Goal: Task Accomplishment & Management: Manage account settings

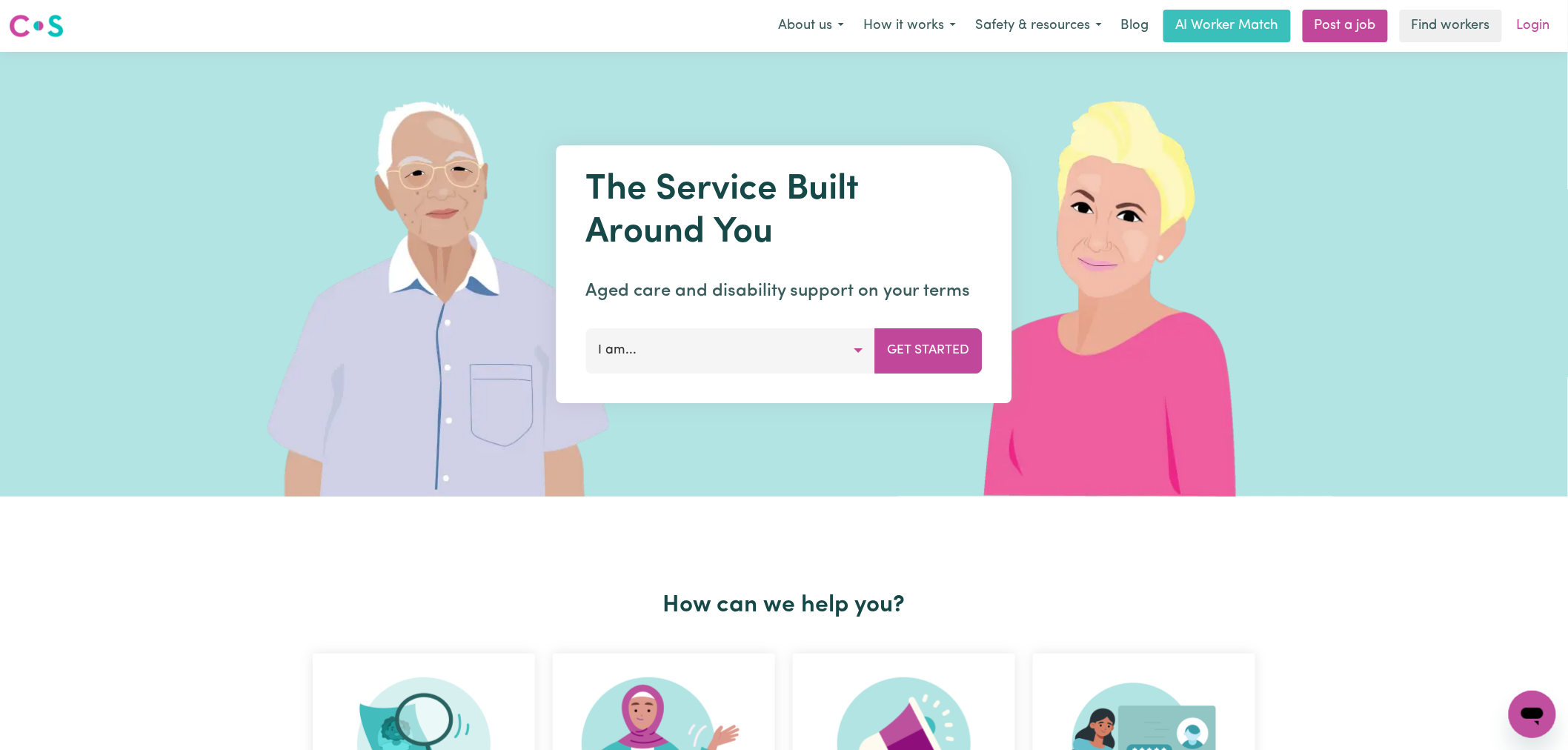
click at [1538, 28] on link "Login" at bounding box center [1534, 26] width 51 height 33
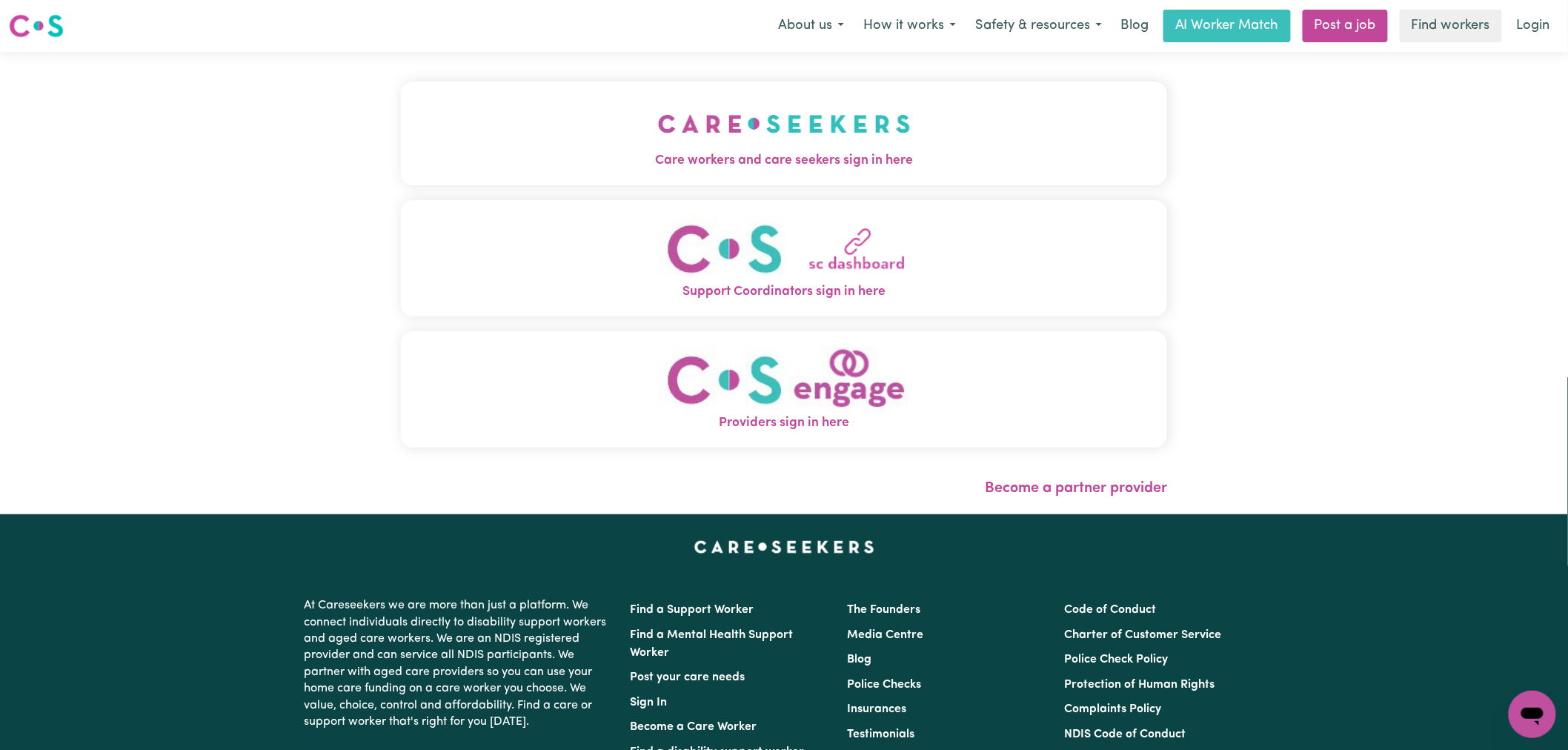
click at [401, 104] on button "Care workers and care seekers sign in here" at bounding box center [784, 133] width 766 height 104
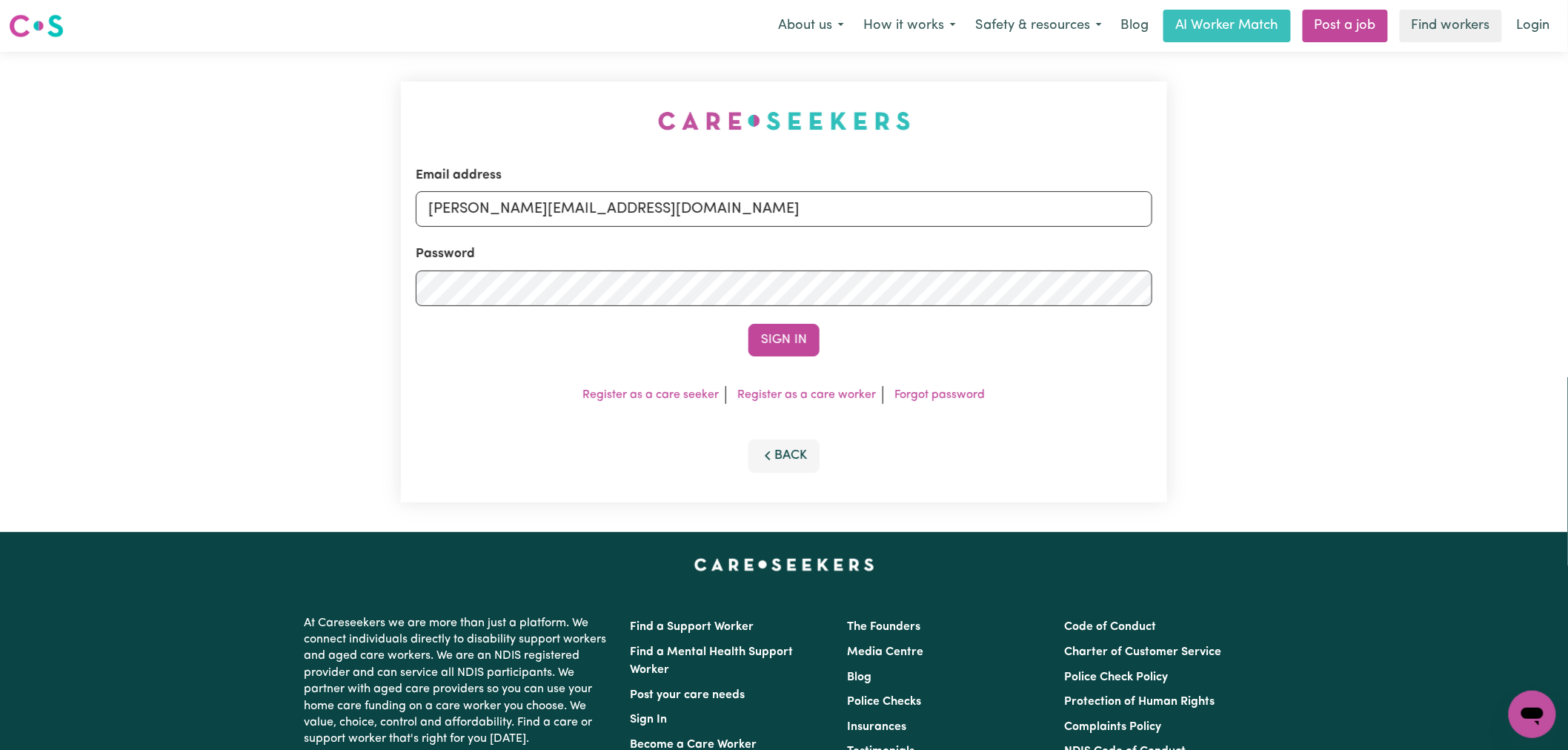
click at [704, 230] on form "Email address [PERSON_NAME][EMAIL_ADDRESS][DOMAIN_NAME] Password Sign In" at bounding box center [784, 261] width 736 height 191
drag, startPoint x: 650, startPoint y: 218, endPoint x: 650, endPoint y: 227, distance: 9.0
click at [650, 218] on input "[PERSON_NAME][EMAIL_ADDRESS][DOMAIN_NAME]" at bounding box center [784, 209] width 736 height 36
drag, startPoint x: 717, startPoint y: 206, endPoint x: 507, endPoint y: 204, distance: 210.0
click at [507, 204] on input "[EMAIL_ADDRESS][DOMAIN_NAME]" at bounding box center [784, 209] width 736 height 36
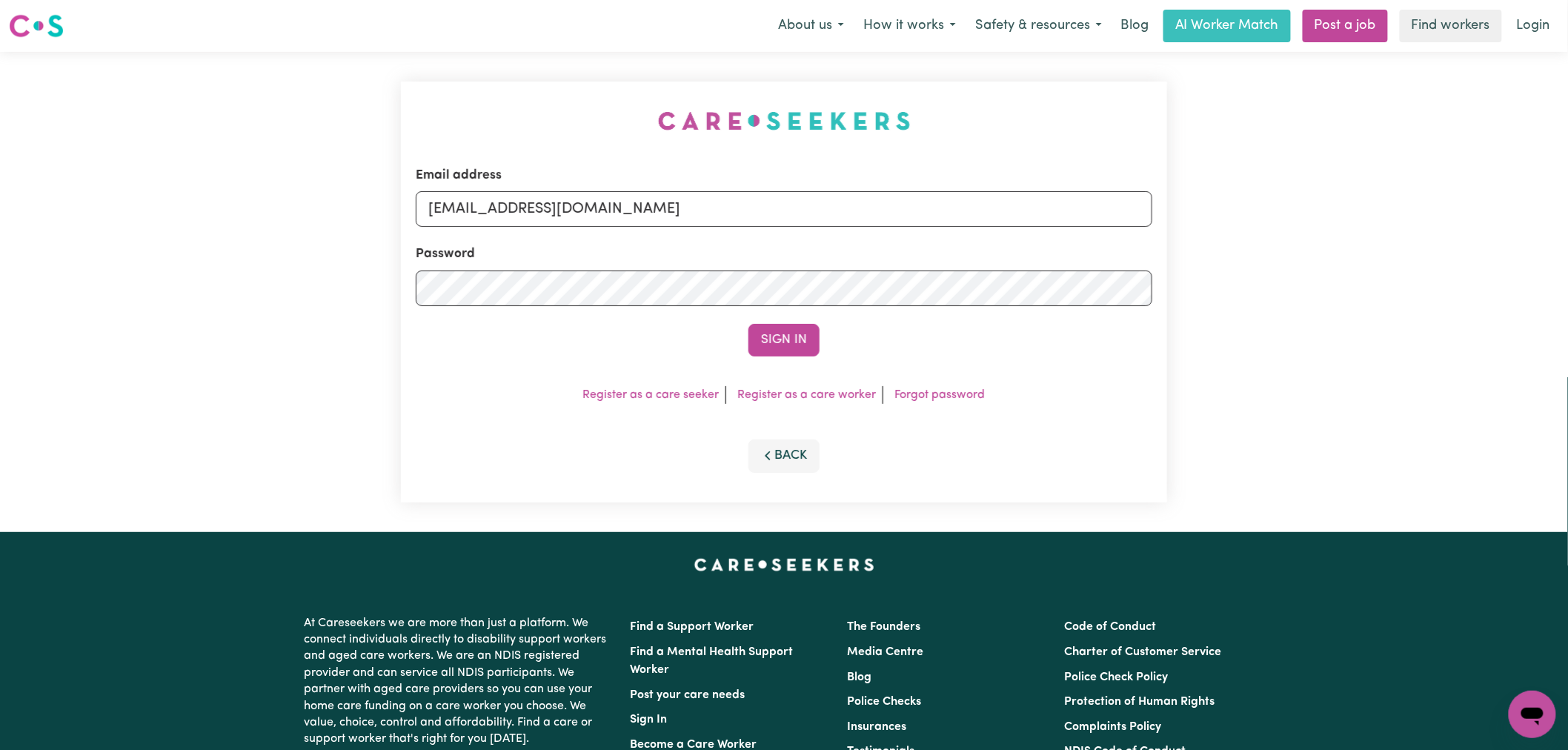
type input "[EMAIL_ADDRESS][DOMAIN_NAME]"
click at [749, 324] on button "Sign In" at bounding box center [784, 340] width 71 height 33
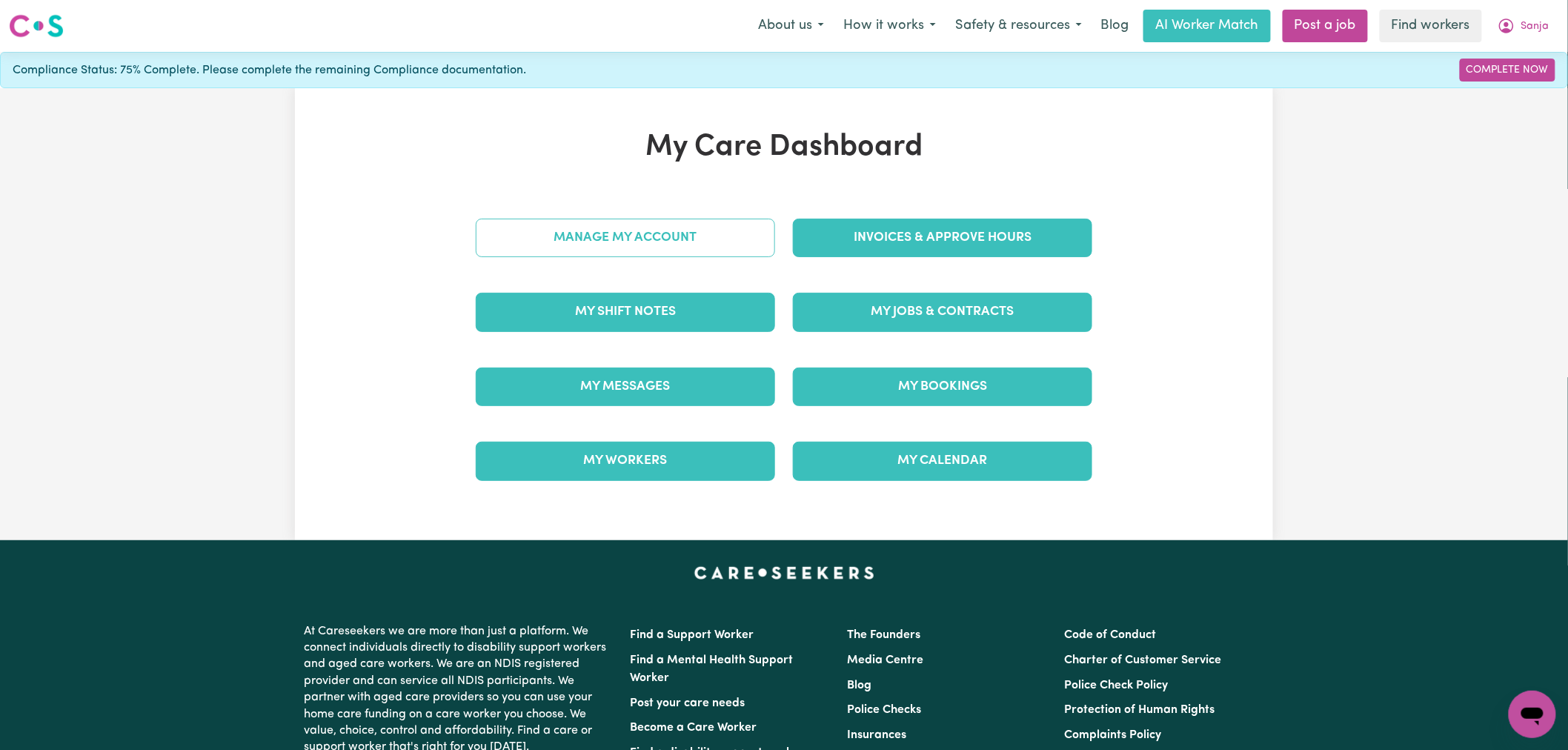
click at [687, 245] on link "Manage My Account" at bounding box center [626, 238] width 300 height 39
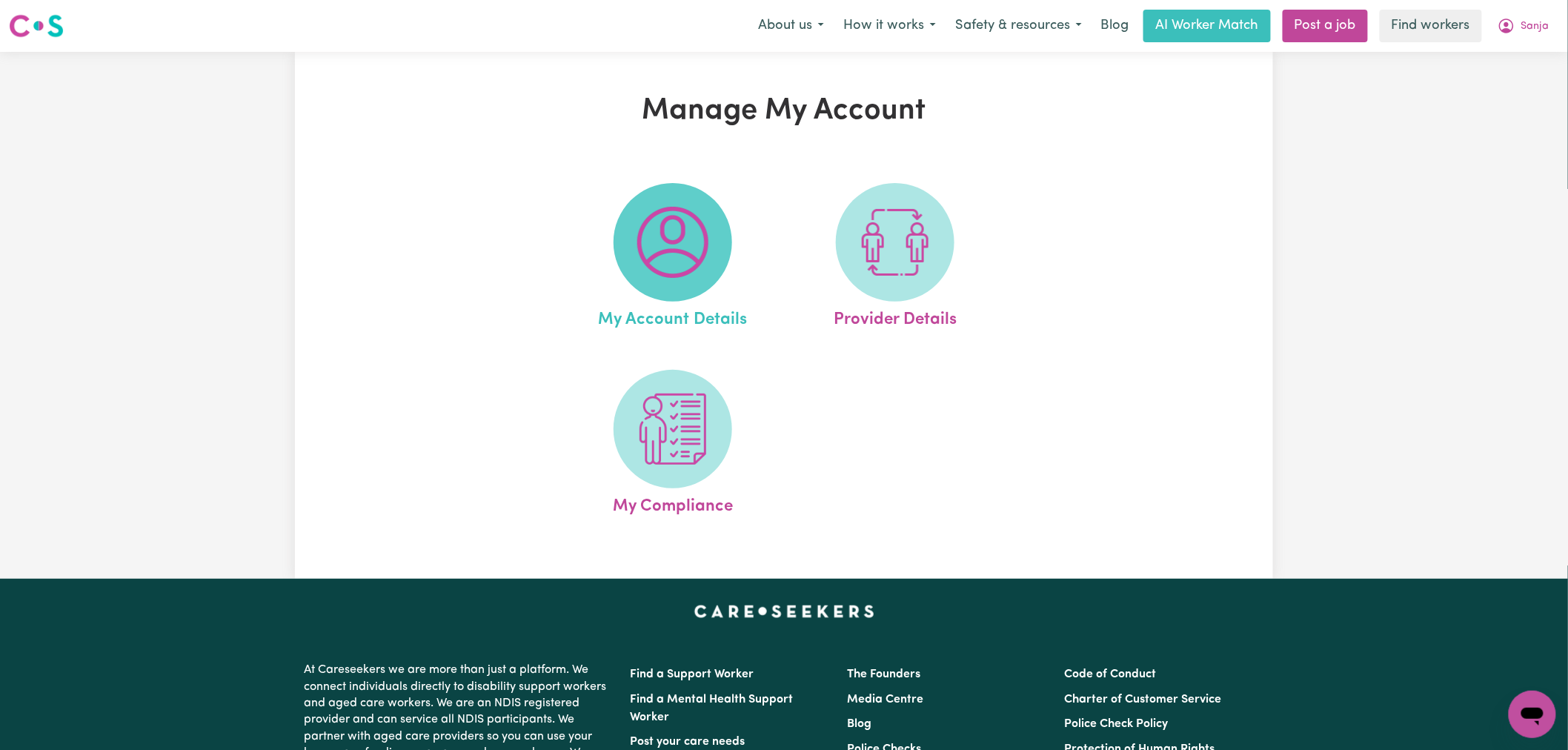
click at [646, 256] on img at bounding box center [673, 242] width 71 height 71
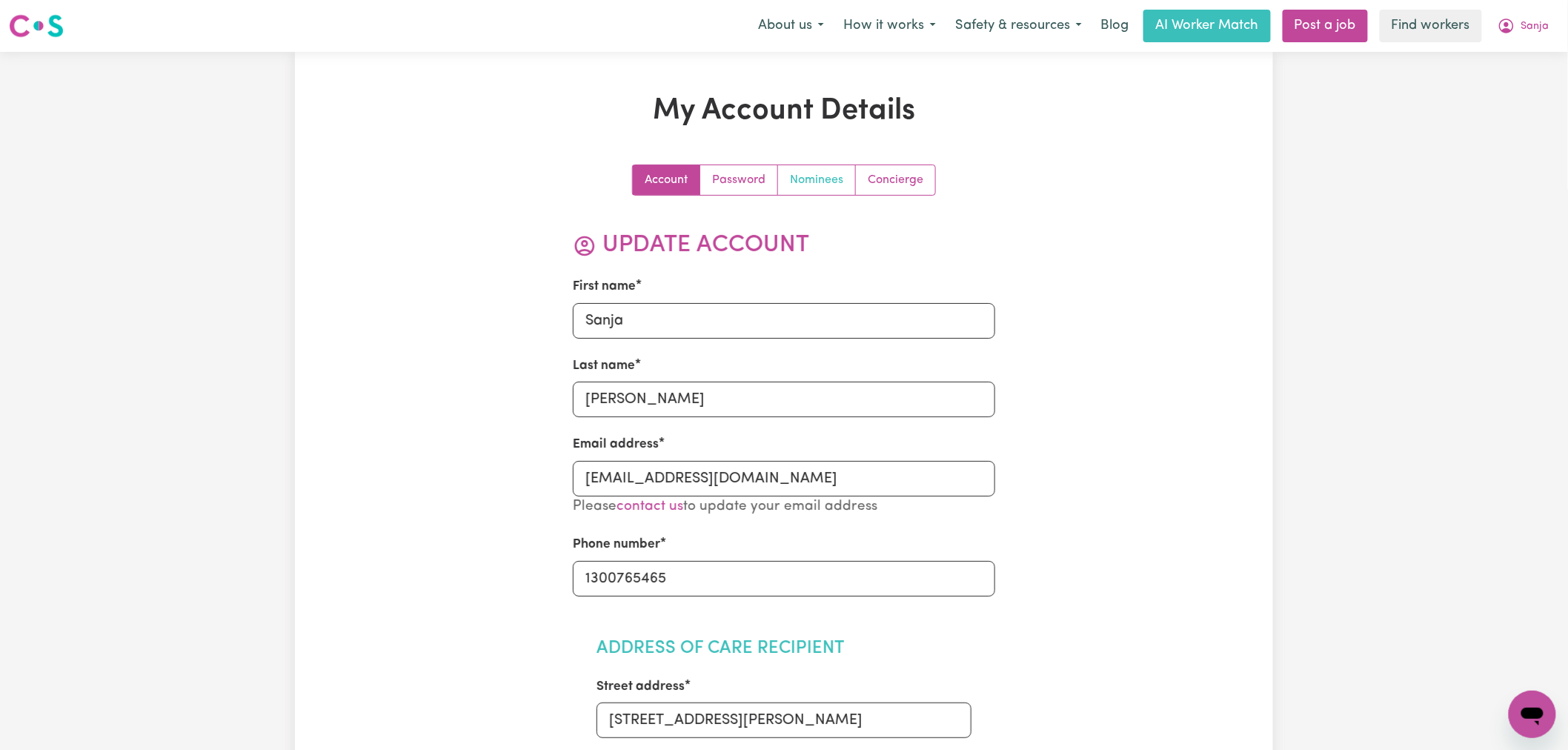
click at [824, 189] on link "Nominees" at bounding box center [817, 180] width 78 height 29
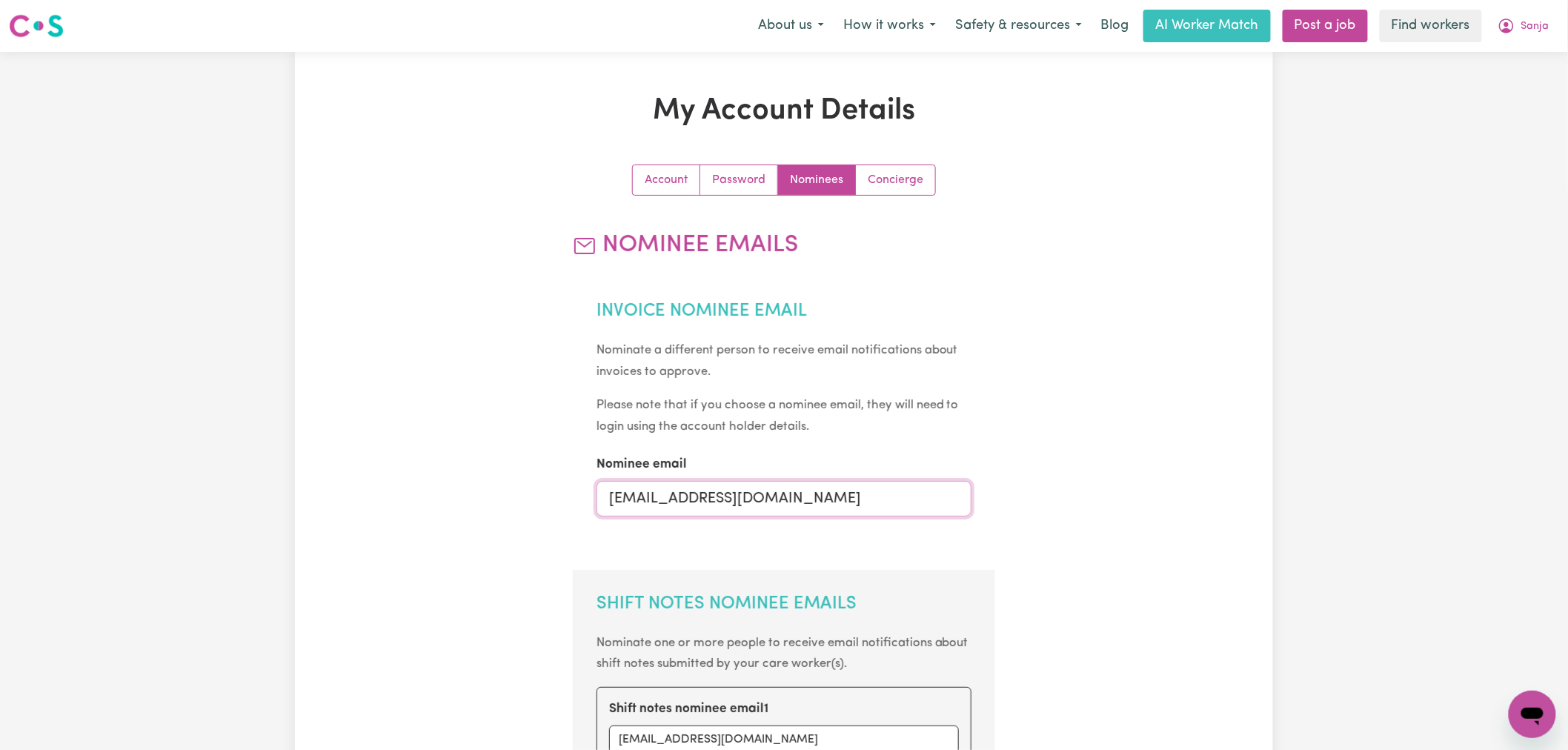
click at [677, 498] on input "[EMAIL_ADDRESS][DOMAIN_NAME]" at bounding box center [784, 499] width 376 height 36
click at [677, 499] on input "[EMAIL_ADDRESS][DOMAIN_NAME]" at bounding box center [784, 499] width 376 height 36
type input "[PERSON_NAME][EMAIL_ADDRESS][DOMAIN_NAME]"
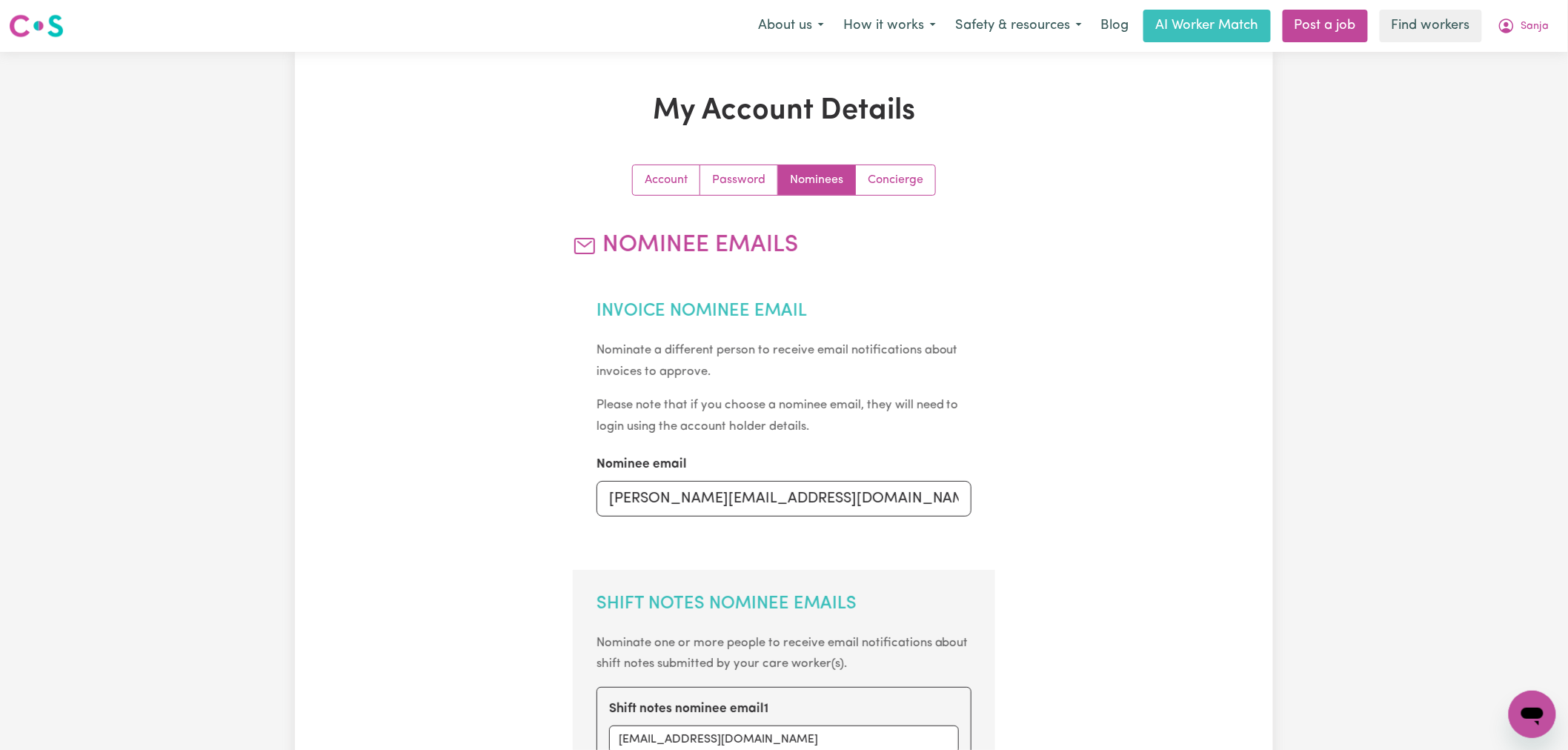
drag, startPoint x: 823, startPoint y: 313, endPoint x: 822, endPoint y: 298, distance: 15.0
click at [824, 311] on h2 "Invoice Nominee Email" at bounding box center [784, 312] width 376 height 22
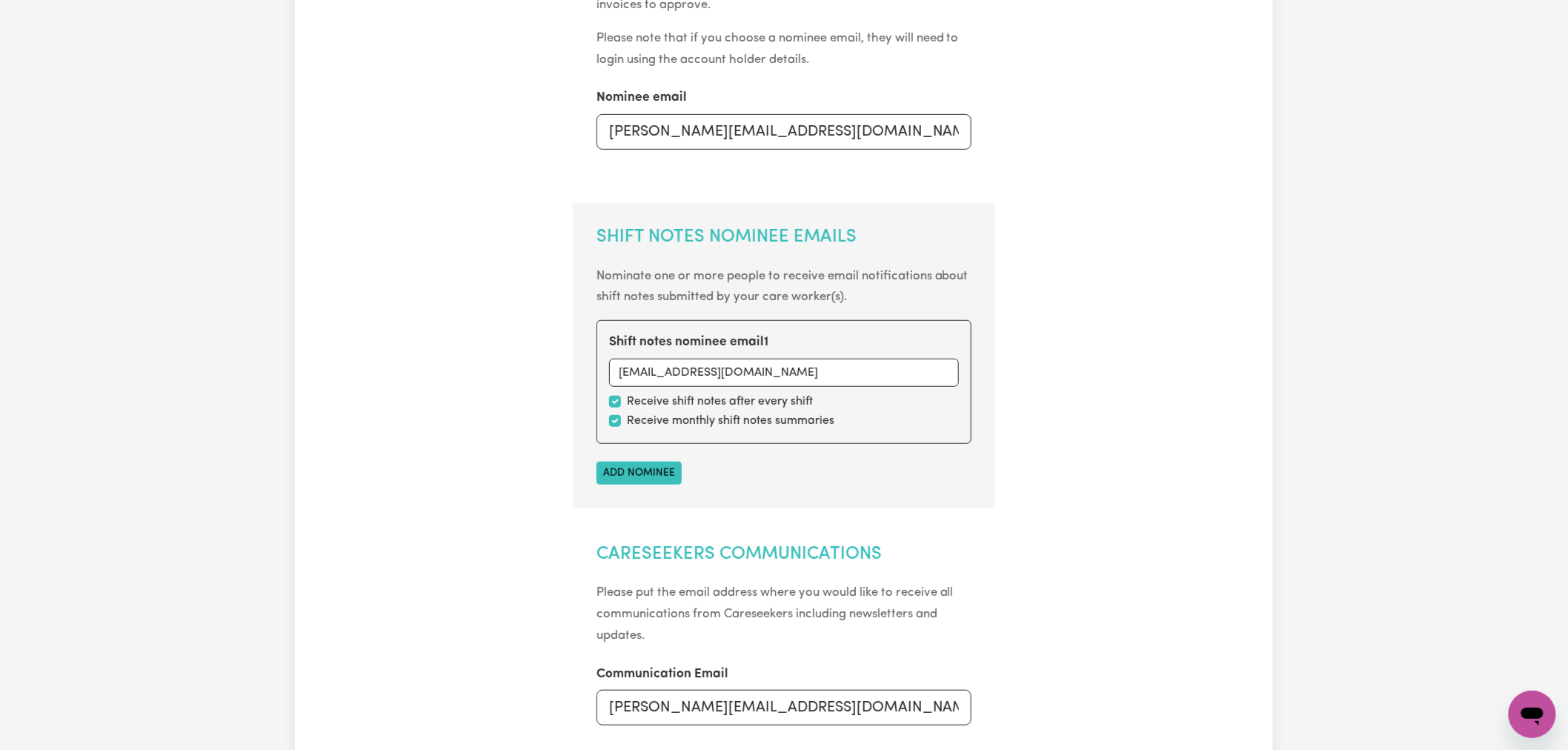
scroll to position [576, 0]
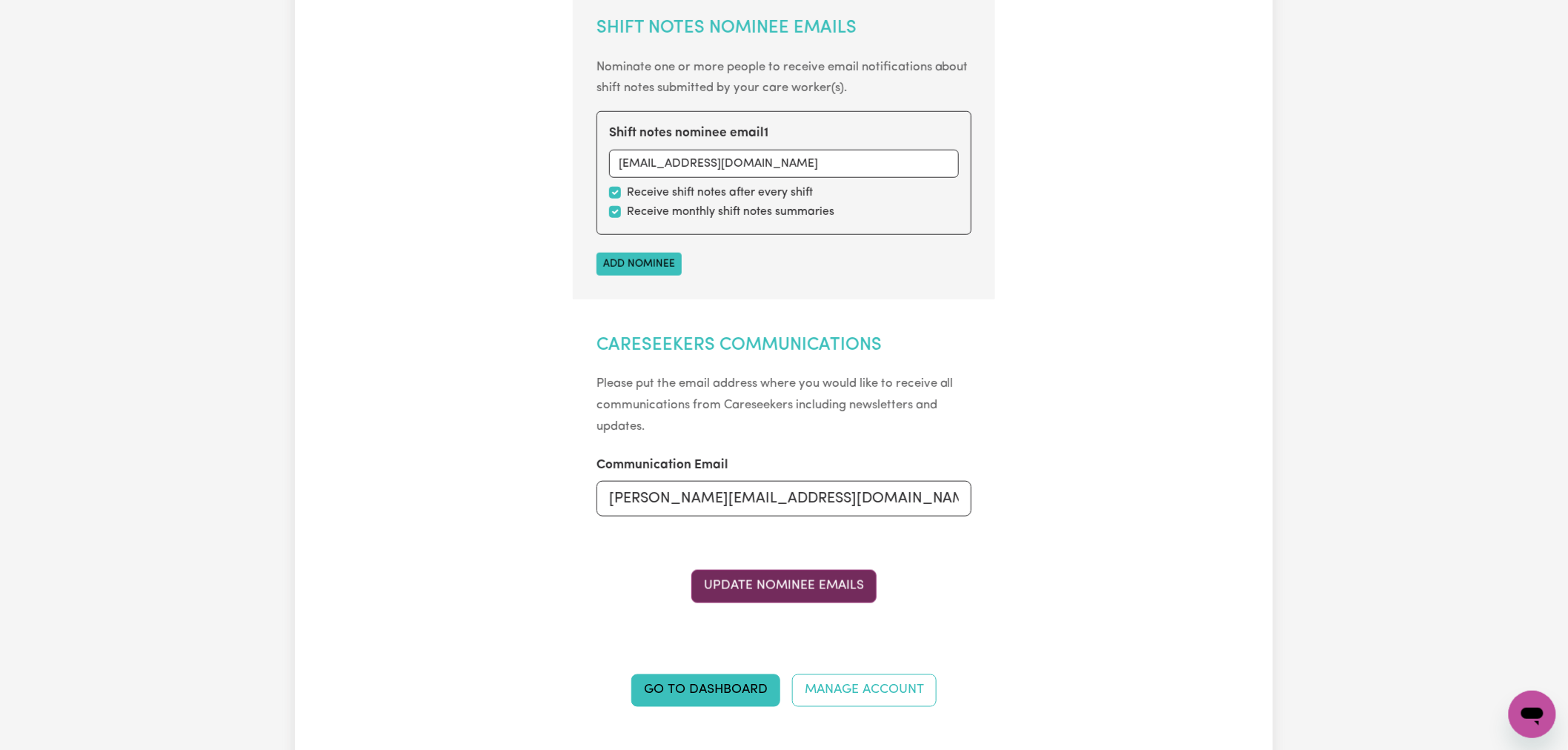
click at [816, 575] on button "Update Nominee Emails" at bounding box center [783, 586] width 185 height 33
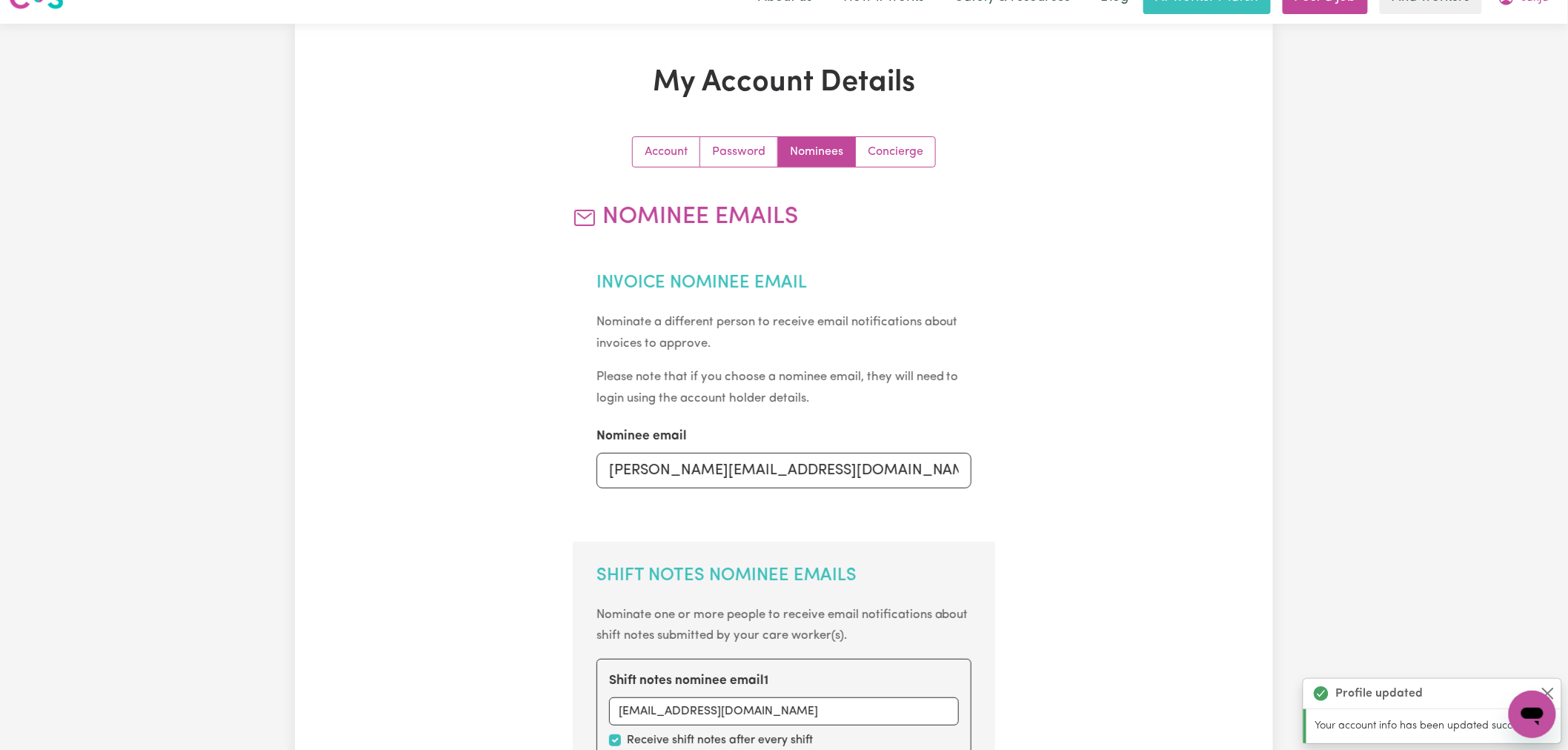
scroll to position [0, 0]
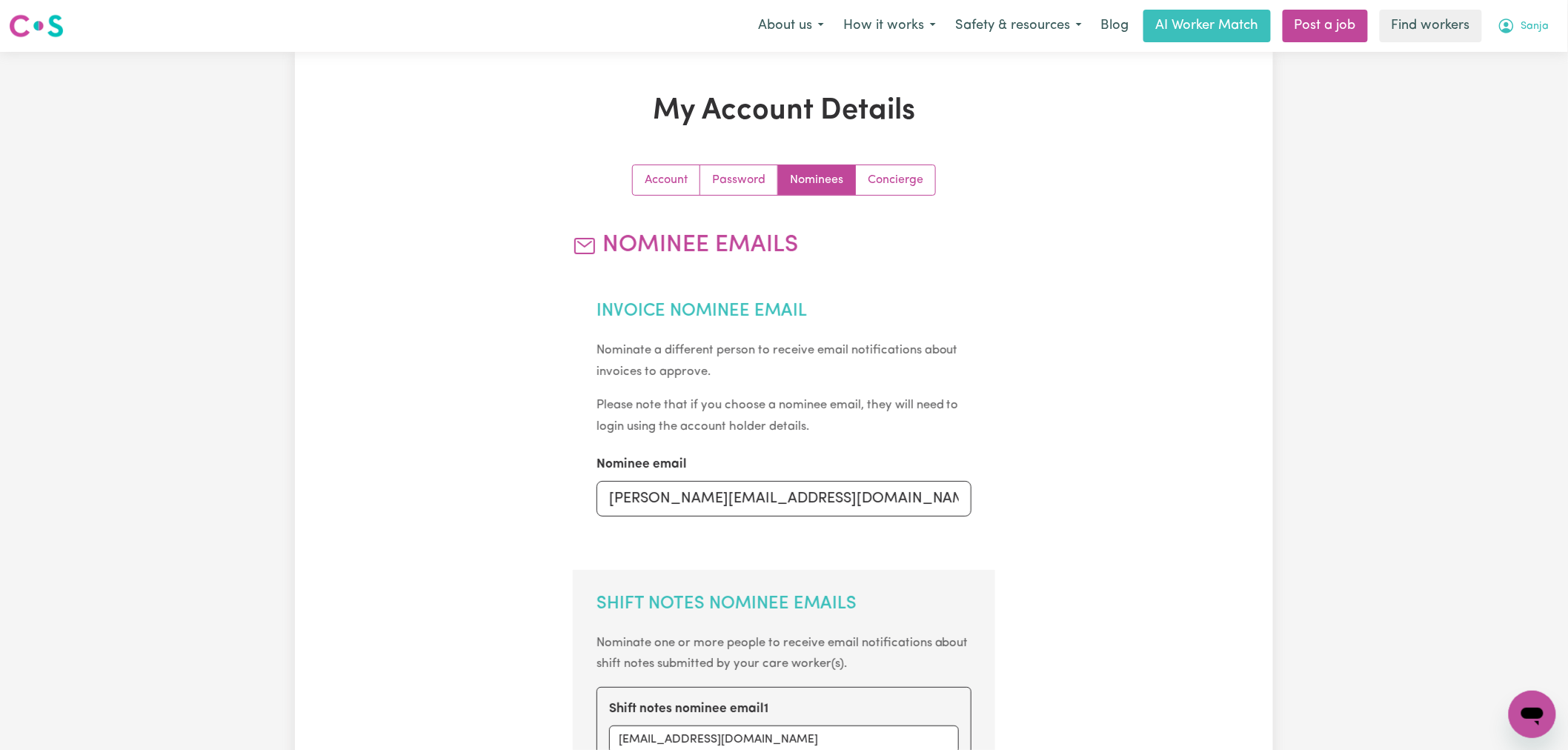
click at [1507, 35] on icon "My Account" at bounding box center [1506, 25] width 18 height 18
click at [1500, 88] on link "Logout" at bounding box center [1500, 85] width 117 height 28
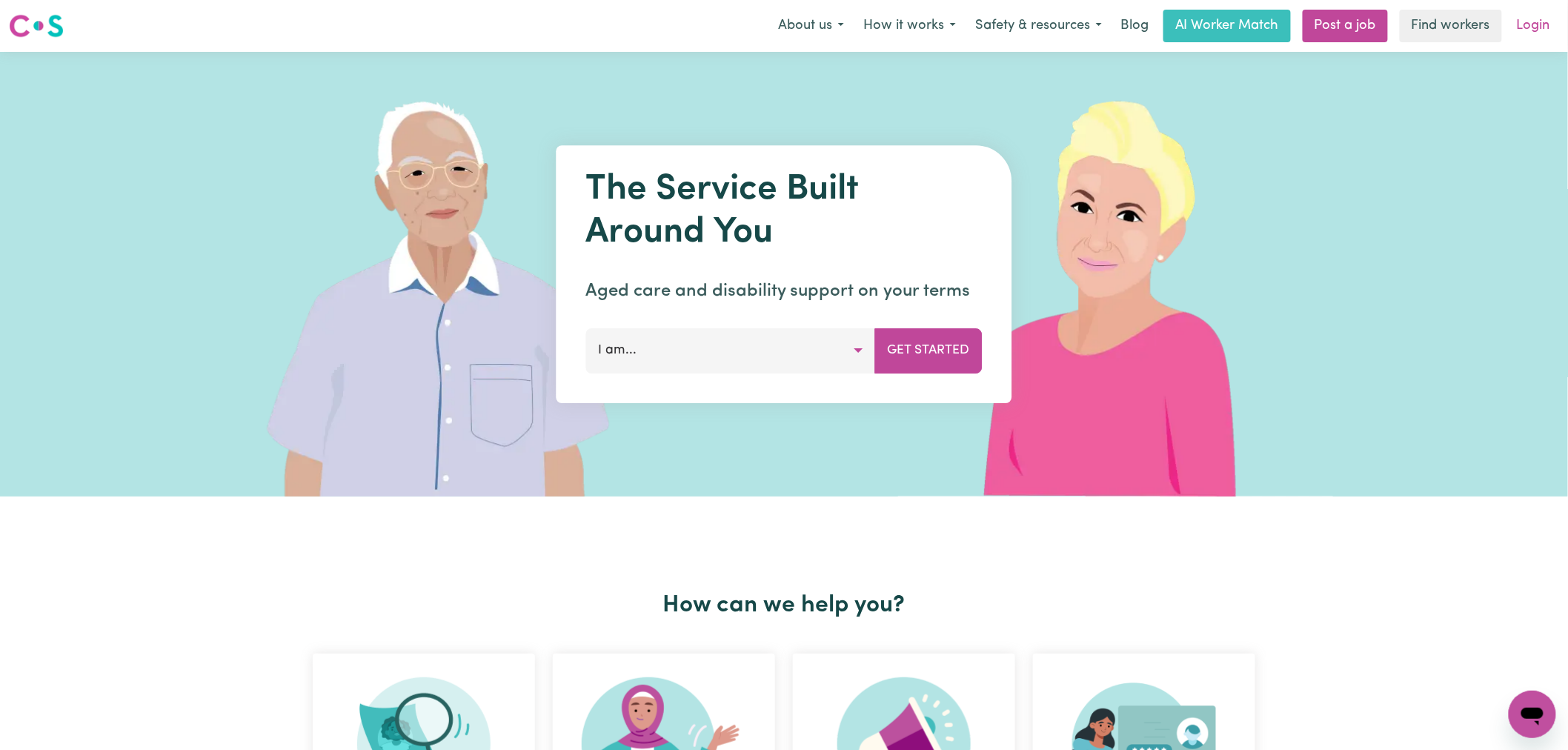
click at [1540, 24] on link "Login" at bounding box center [1534, 26] width 51 height 33
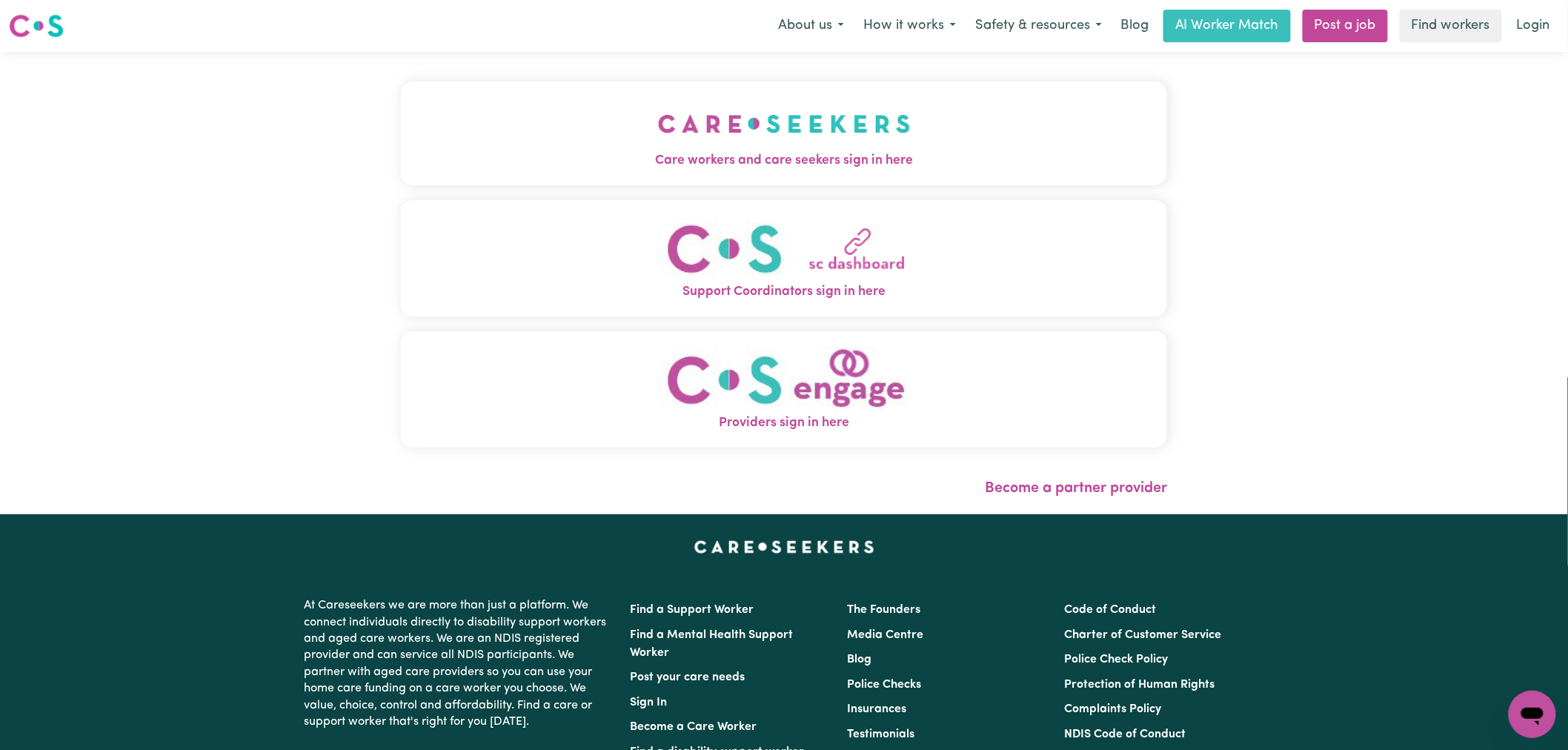
click at [658, 127] on img "Care workers and care seekers sign in here" at bounding box center [785, 124] width 253 height 55
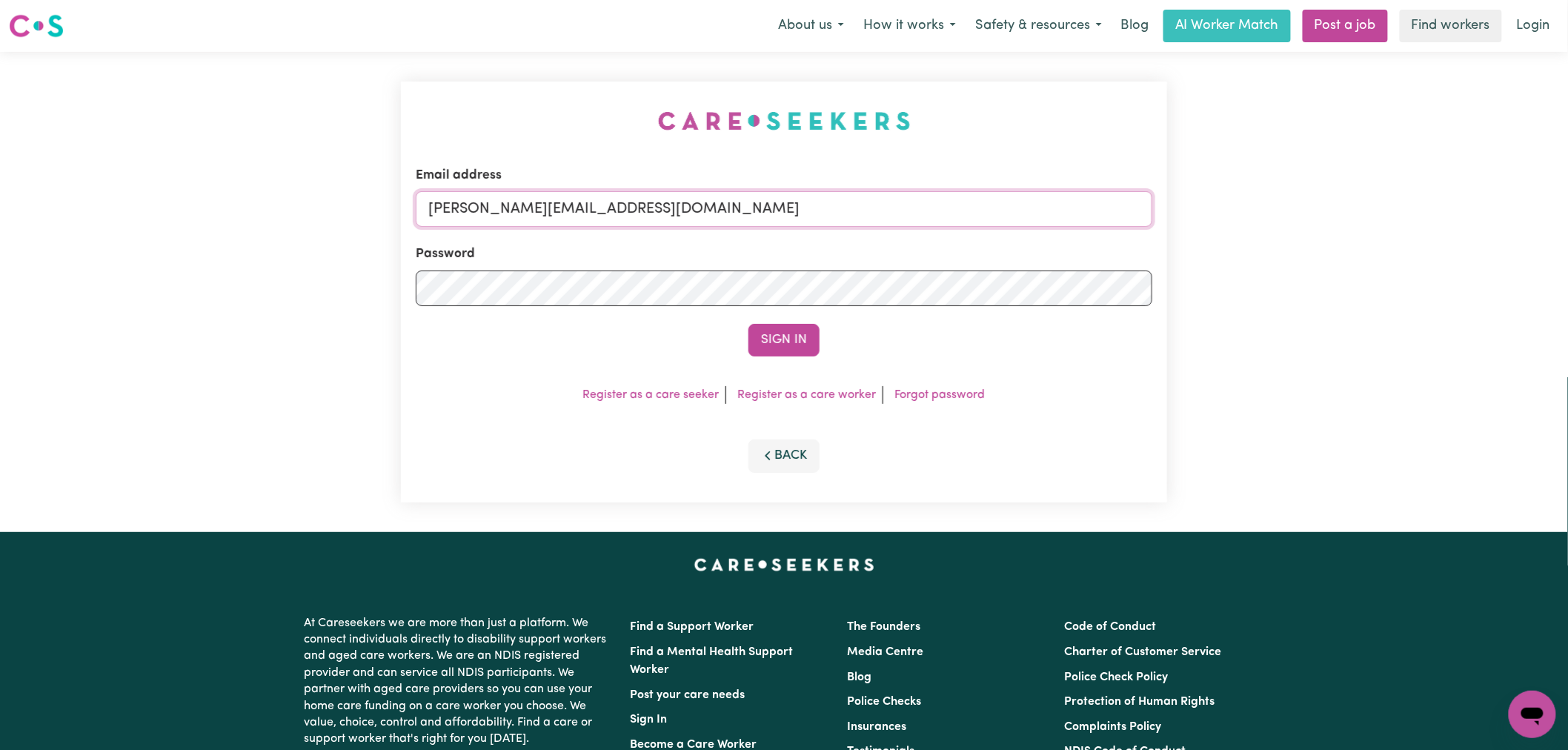
click at [687, 204] on input "[PERSON_NAME][EMAIL_ADDRESS][DOMAIN_NAME]" at bounding box center [784, 209] width 736 height 36
drag, startPoint x: 730, startPoint y: 208, endPoint x: 508, endPoint y: 206, distance: 222.0
click at [508, 206] on input "superuser~ [EMAIL_ADDRESS][DOMAIN_NAME]" at bounding box center [784, 209] width 736 height 36
type input "[EMAIL_ADDRESS][DOMAIN_NAME]"
click at [749, 324] on button "Sign In" at bounding box center [784, 340] width 71 height 33
